Goal: Contribute content: Contribute content

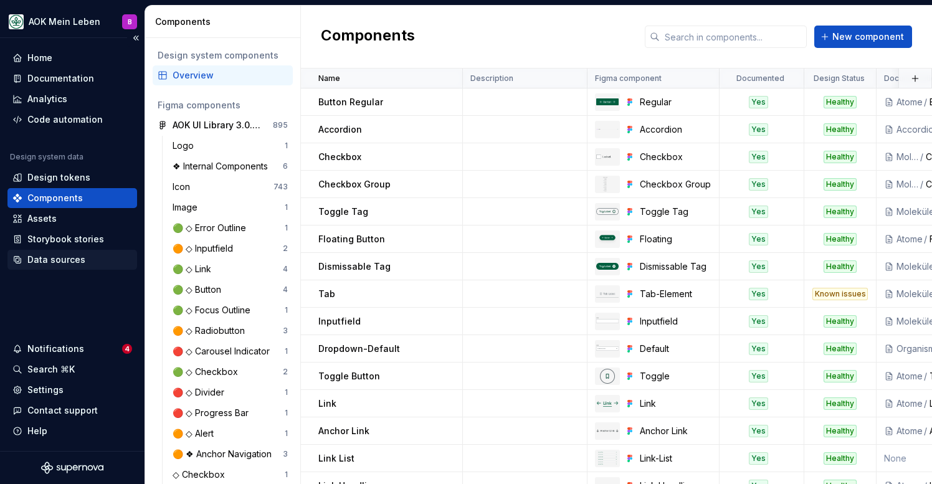
click at [39, 263] on div "Data sources" at bounding box center [56, 259] width 58 height 12
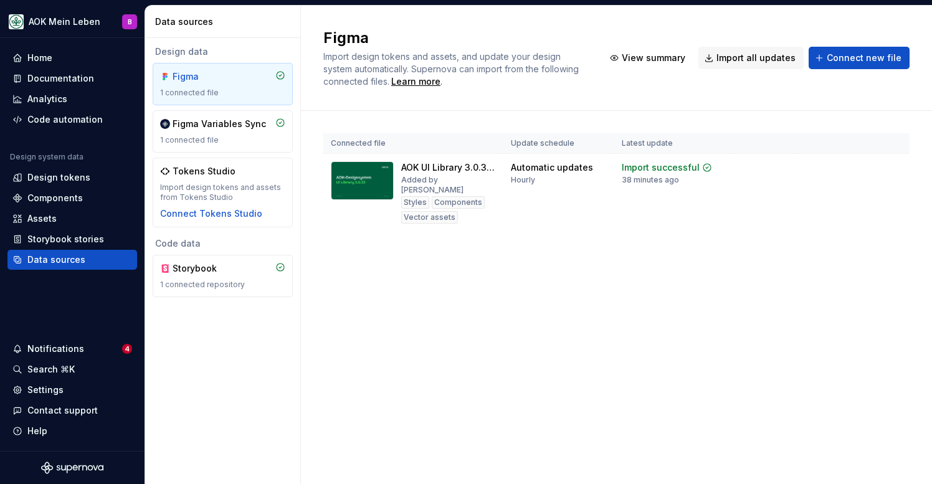
click at [521, 372] on div "Figma Import design tokens and assets, and update your design system automatica…" at bounding box center [616, 245] width 631 height 478
click at [224, 270] on div "Storybook" at bounding box center [202, 268] width 60 height 12
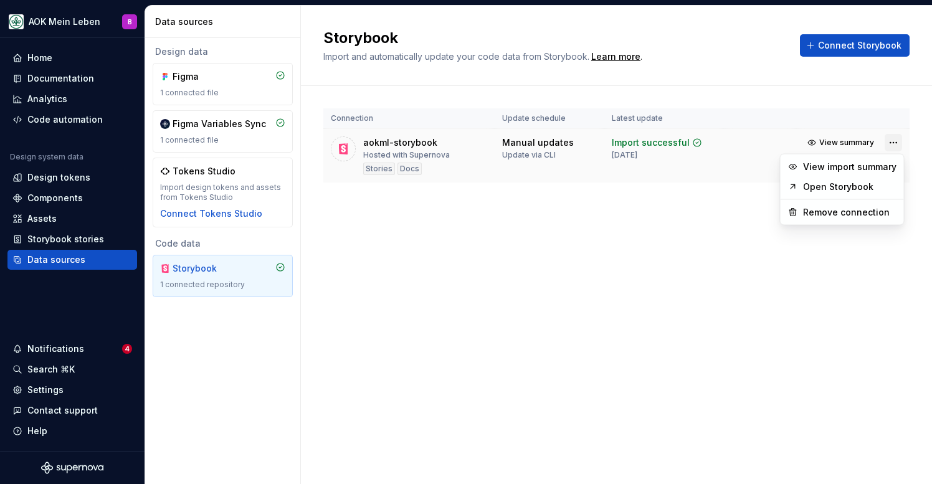
click at [889, 142] on html "AOK Mein Leben B Home Documentation Analytics Code automation Design system dat…" at bounding box center [466, 242] width 932 height 484
click at [867, 190] on link "Open Storybook" at bounding box center [849, 187] width 93 height 12
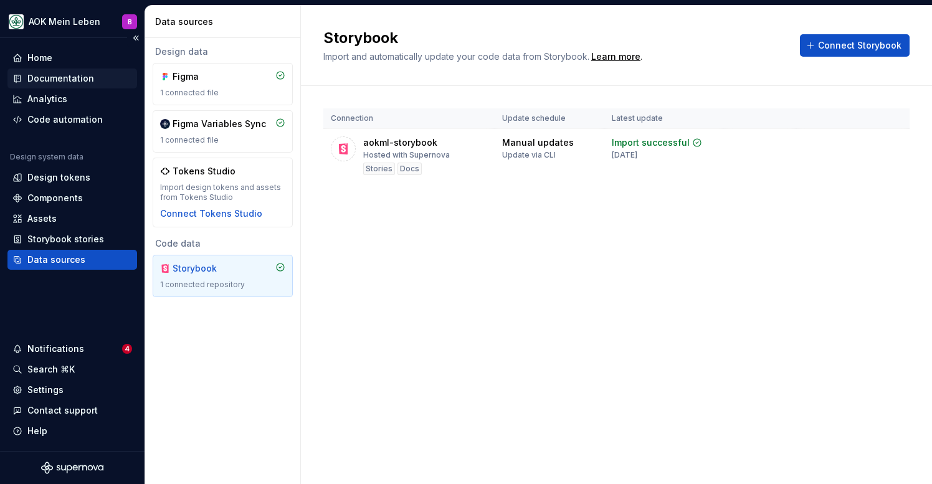
click at [56, 84] on div "Documentation" at bounding box center [60, 78] width 67 height 12
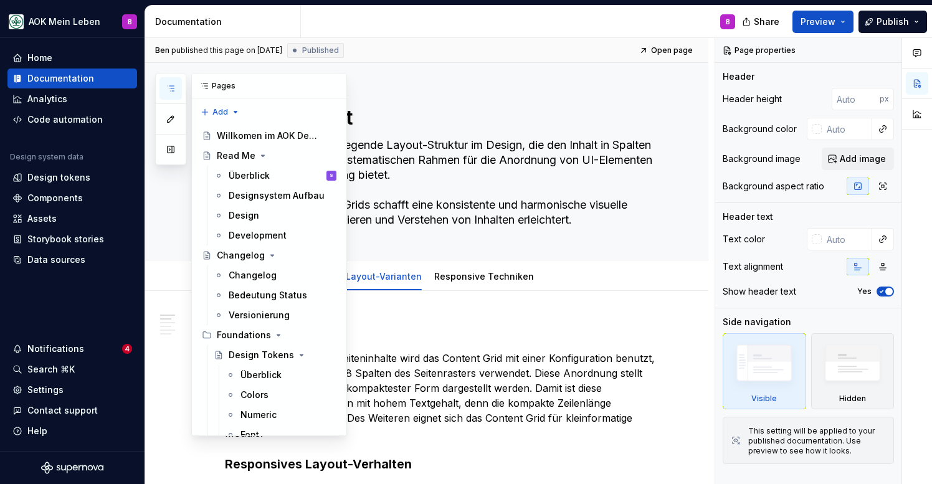
click at [177, 89] on button "button" at bounding box center [170, 88] width 22 height 22
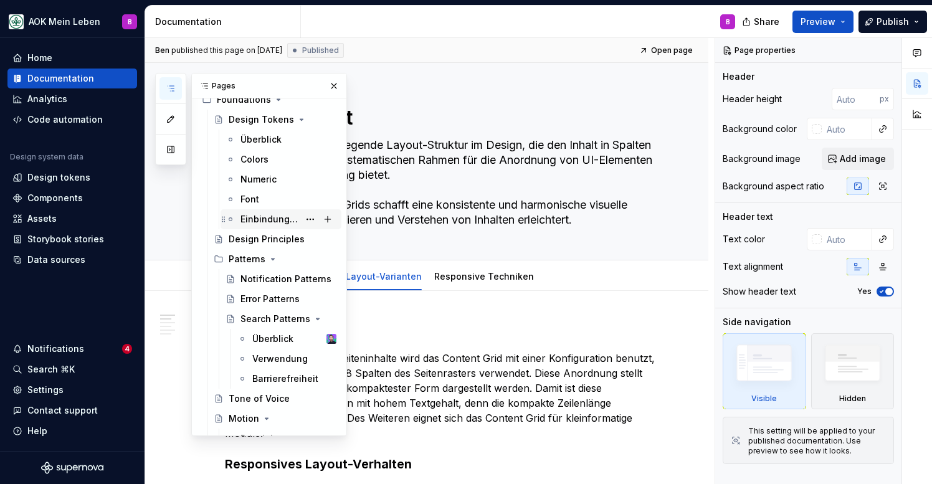
scroll to position [243, 0]
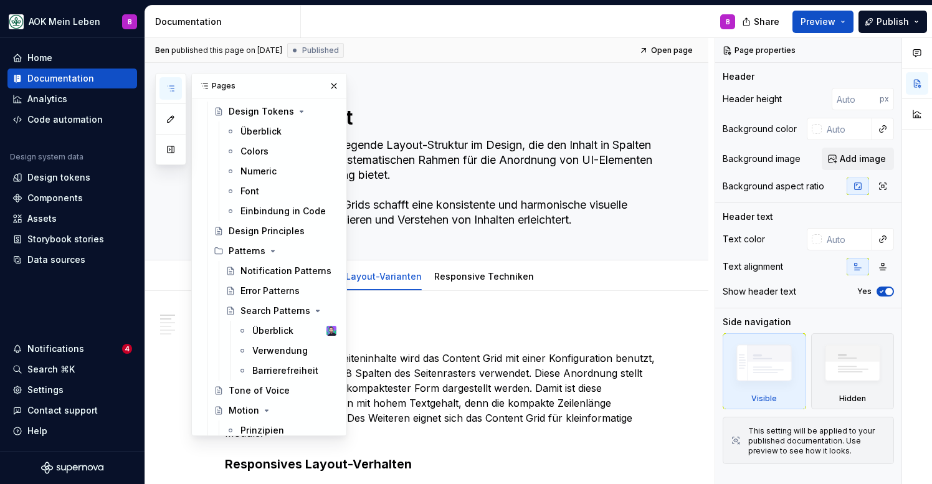
click at [537, 55] on div "[PERSON_NAME] published this page on [DATE] Published Open page" at bounding box center [426, 50] width 563 height 25
click at [171, 91] on icon "button" at bounding box center [171, 88] width 10 height 10
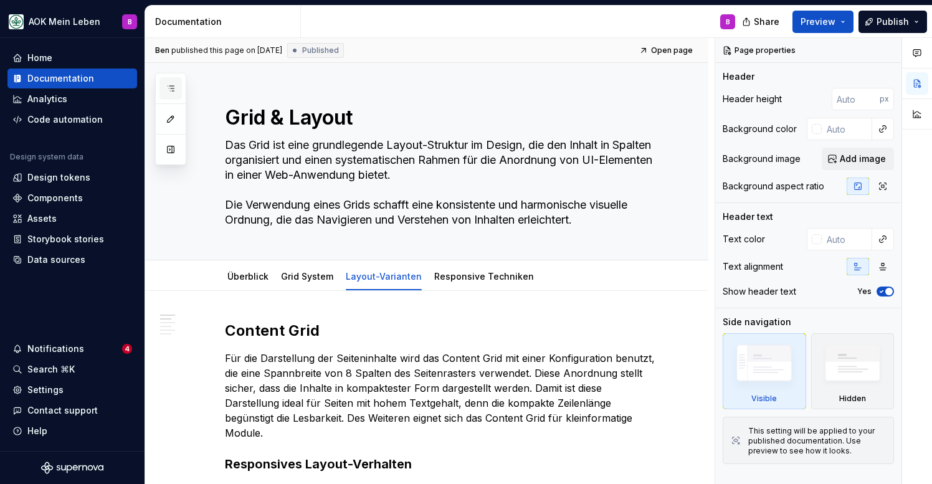
click at [176, 87] on button "button" at bounding box center [170, 88] width 22 height 22
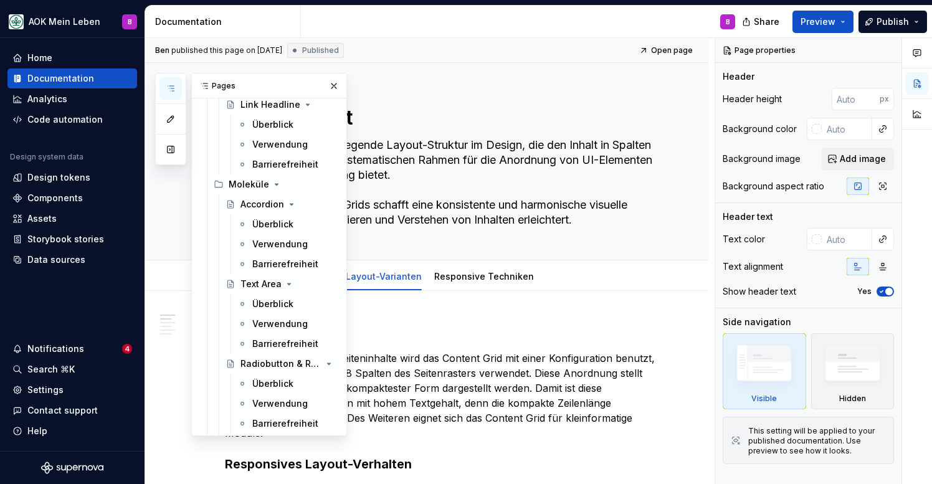
scroll to position [1670, 0]
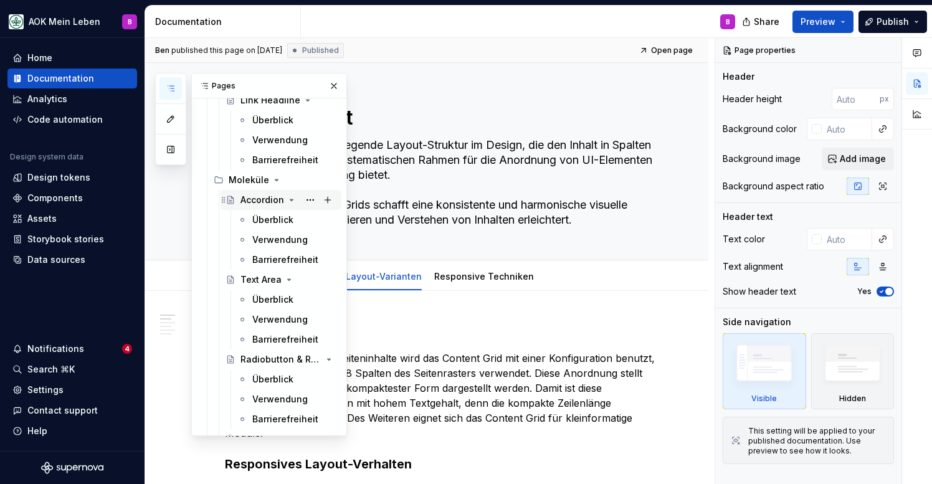
click at [263, 203] on div "Accordion" at bounding box center [262, 200] width 44 height 12
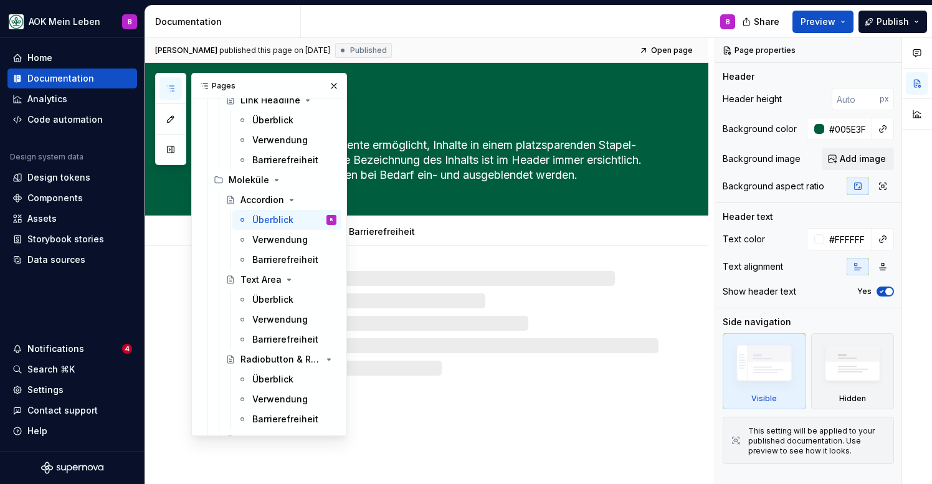
click at [164, 89] on button "button" at bounding box center [170, 88] width 22 height 22
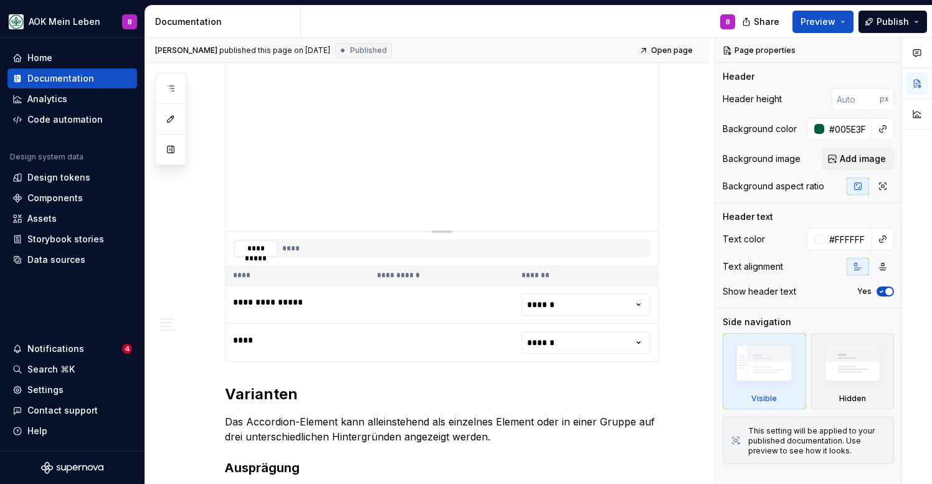
scroll to position [493, 0]
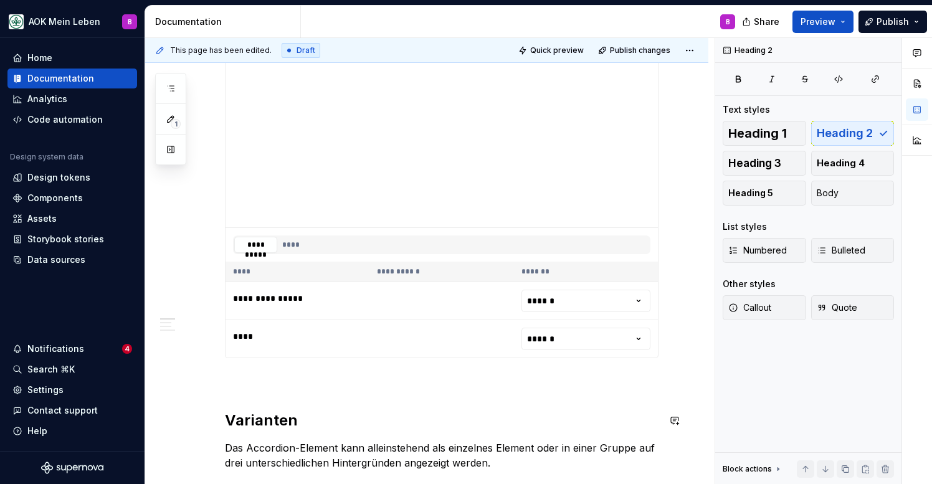
type textarea "*"
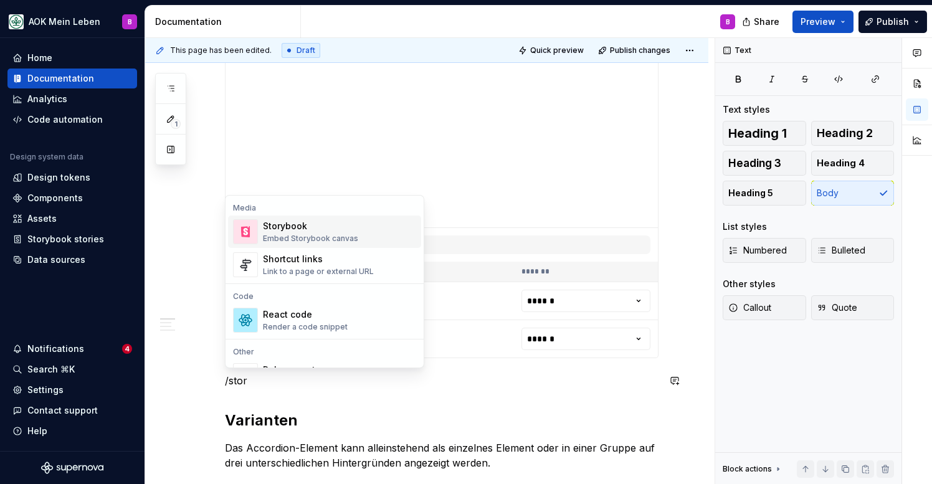
click at [297, 231] on div "Storybook" at bounding box center [310, 226] width 95 height 12
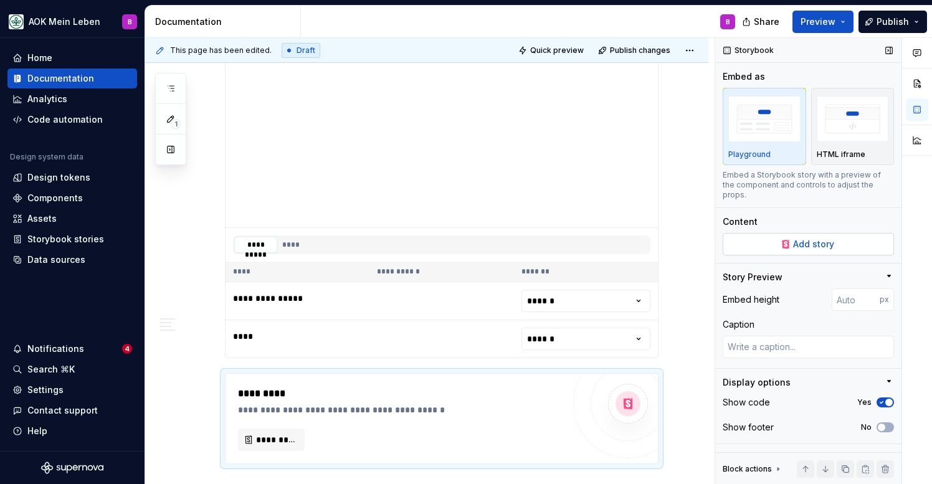
click at [814, 240] on button "Add story" at bounding box center [807, 244] width 171 height 22
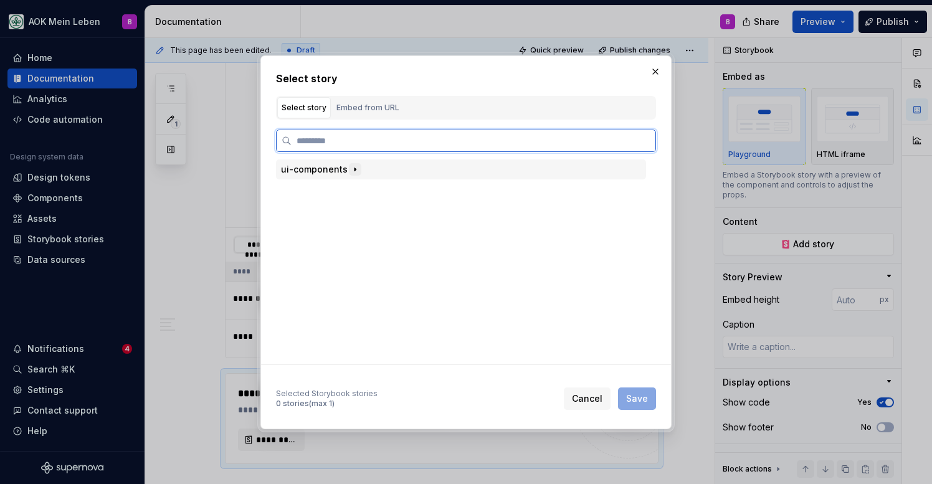
click at [350, 165] on icon "button" at bounding box center [355, 169] width 10 height 10
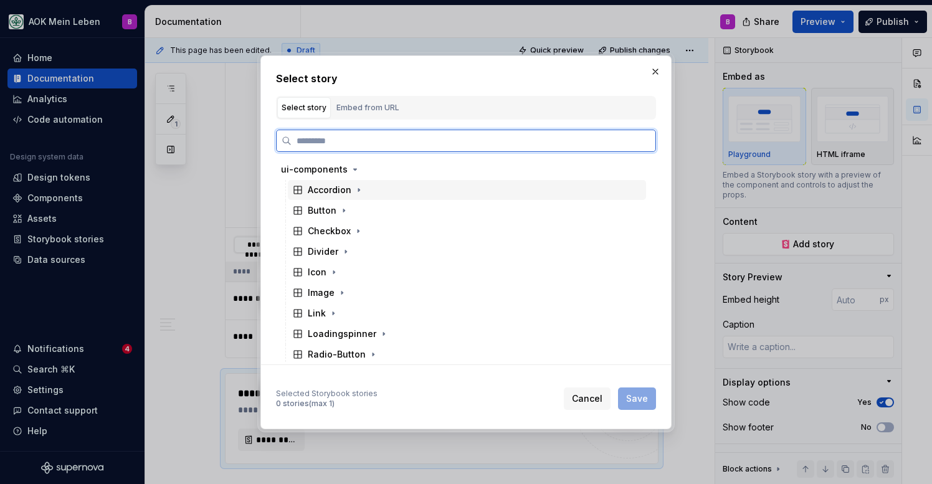
click at [335, 192] on div "Accordion" at bounding box center [330, 190] width 44 height 12
click at [343, 232] on div "Base Accordion" at bounding box center [353, 231] width 68 height 12
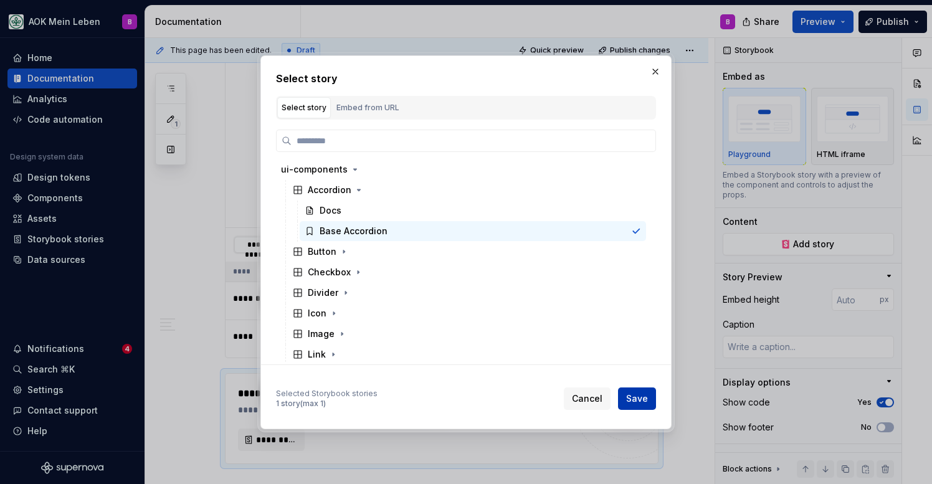
click at [633, 402] on span "Save" at bounding box center [637, 398] width 22 height 12
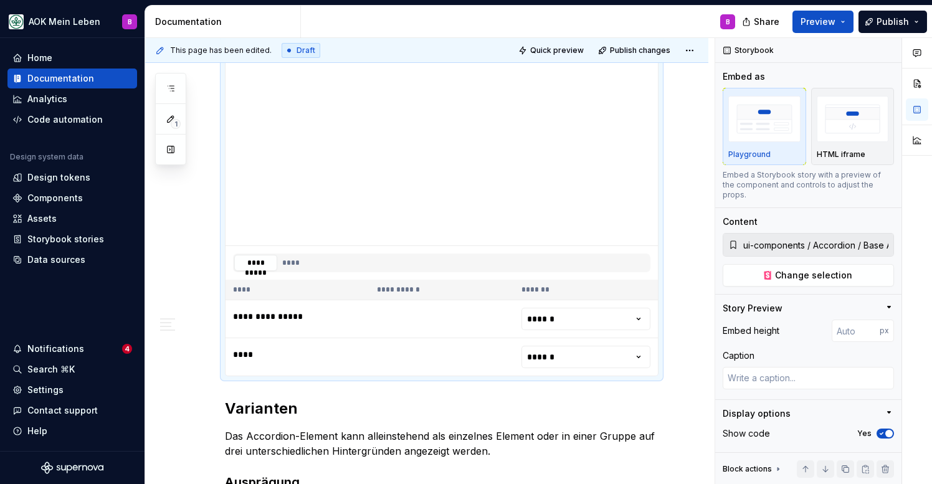
scroll to position [882, 0]
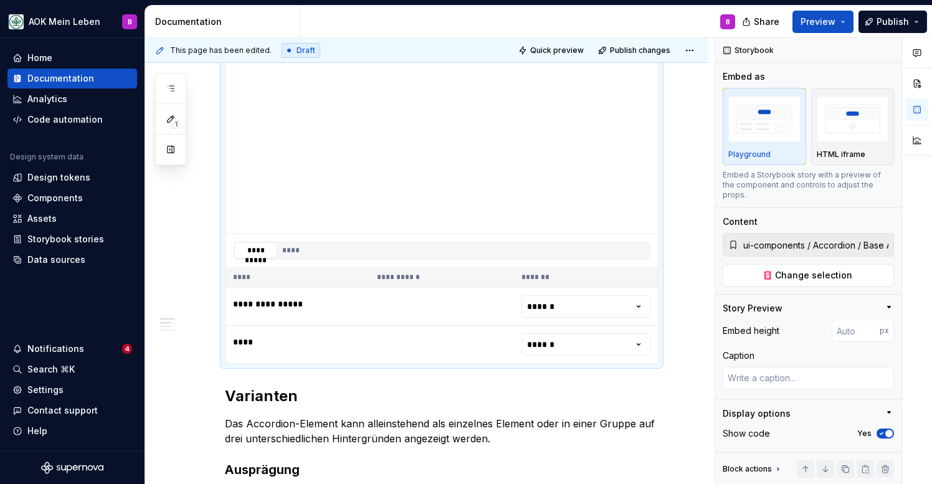
click at [473, 364] on div "**********" at bounding box center [441, 173] width 433 height 380
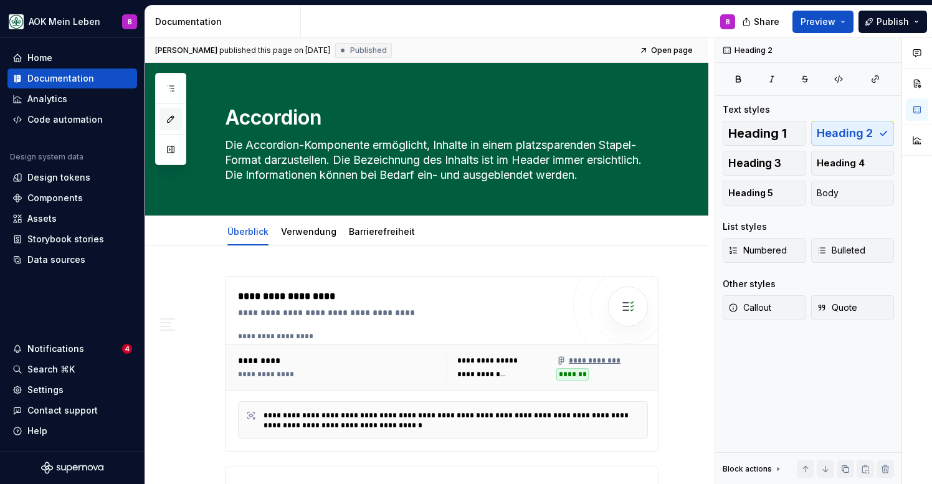
scroll to position [0, 0]
type textarea "*"
